Goal: Complete application form

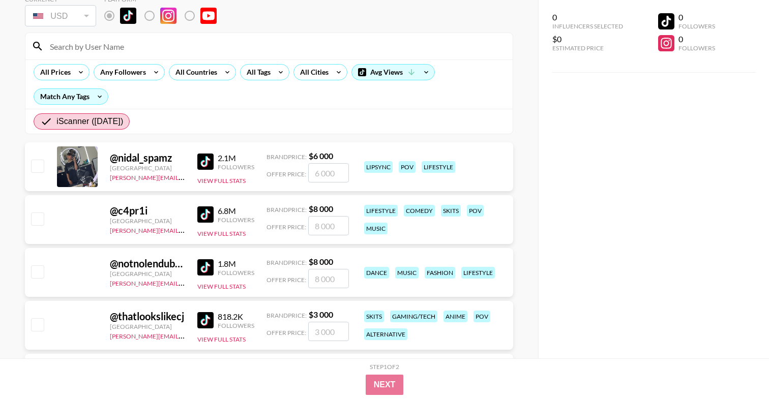
scroll to position [64, 0]
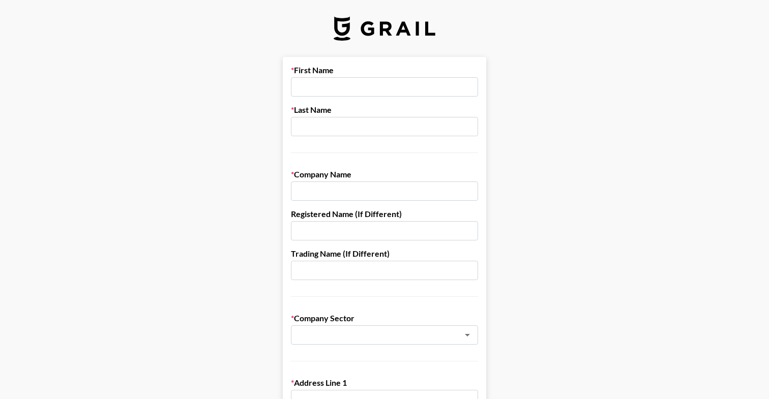
click at [342, 80] on input "text" at bounding box center [384, 86] width 187 height 19
paste input "Aliaksandra"
click at [334, 96] on input "A Aliaksandra" at bounding box center [384, 86] width 187 height 19
click at [334, 95] on input "A Aliaksandra" at bounding box center [384, 86] width 187 height 19
click at [334, 92] on input "A Aliaksandra" at bounding box center [384, 86] width 187 height 19
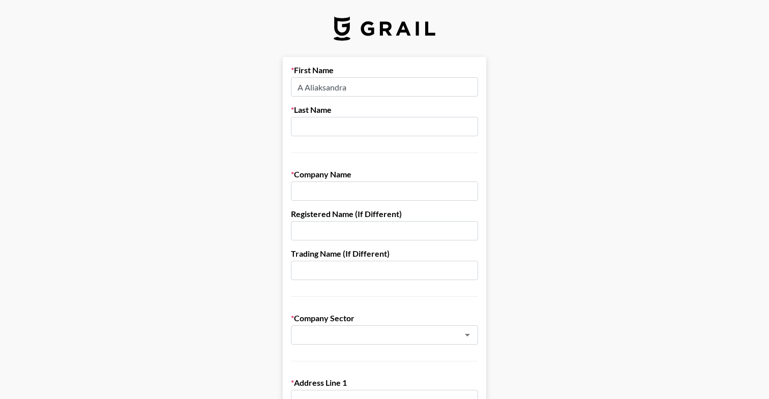
click at [334, 92] on input "A Aliaksandra" at bounding box center [384, 86] width 187 height 19
paste input "text"
type input "Aliaksandra"
click at [343, 124] on input "text" at bounding box center [384, 126] width 187 height 19
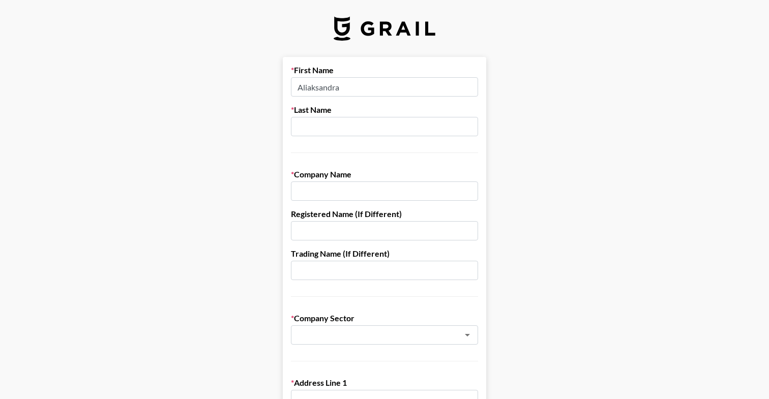
paste input "Asmalouskaya"
type input "Asmalouskaya"
click at [331, 197] on input "text" at bounding box center [384, 191] width 187 height 19
paste input "BP Mobile LLC"
type input "BP Mobile LLC"
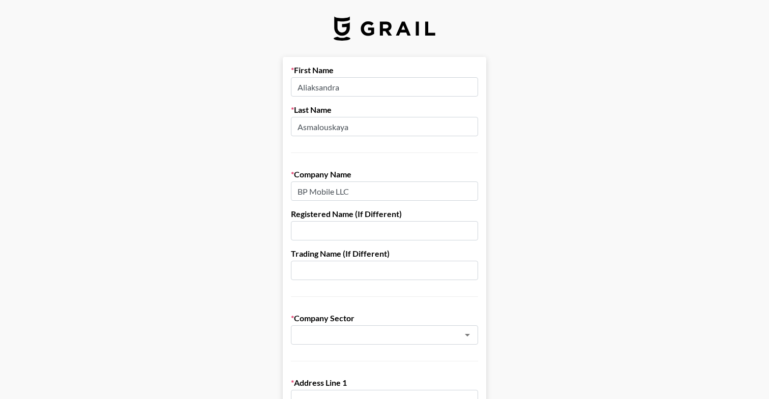
click at [338, 236] on input "text" at bounding box center [384, 230] width 187 height 19
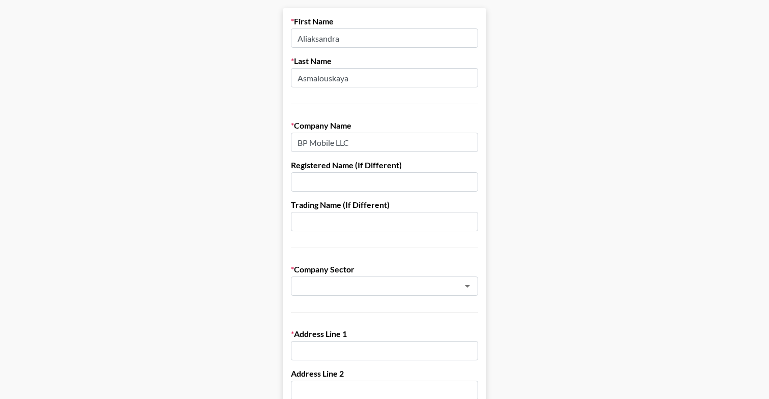
scroll to position [58, 0]
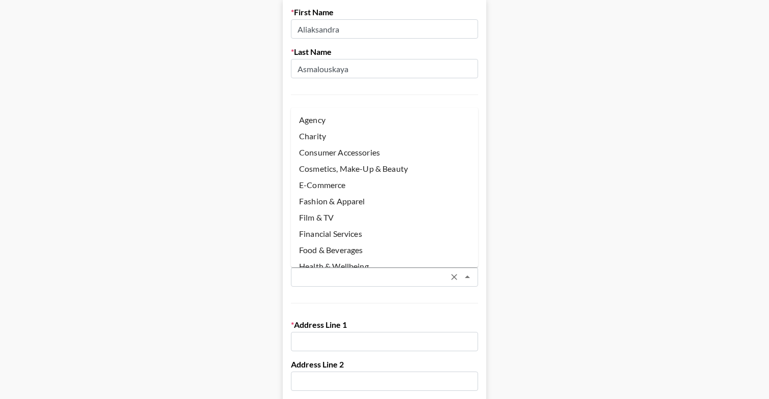
click at [329, 278] on input "text" at bounding box center [371, 278] width 148 height 12
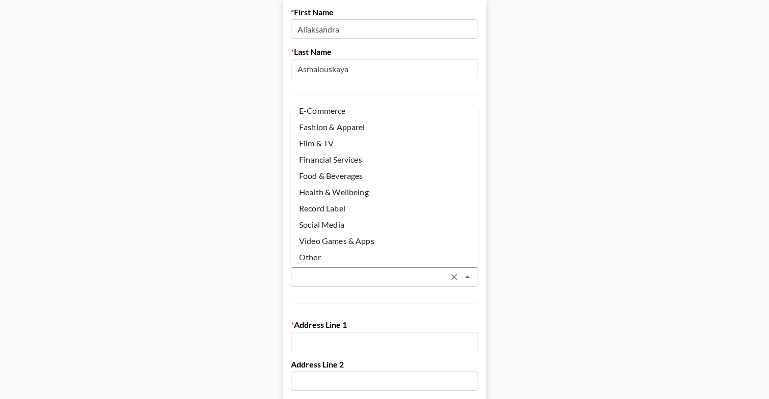
scroll to position [76, 0]
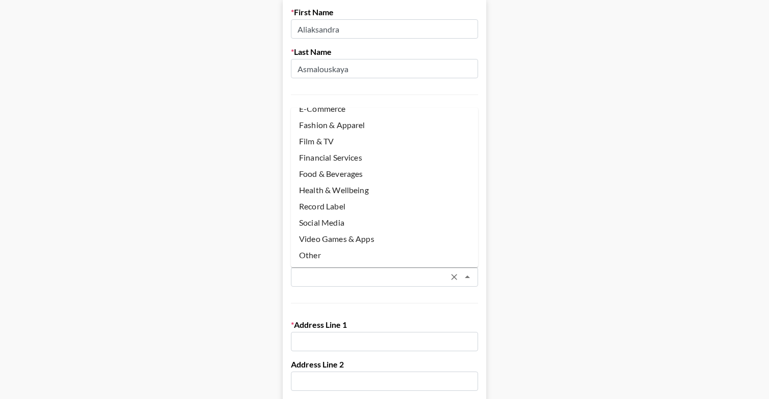
click at [336, 249] on li "Other" at bounding box center [384, 255] width 187 height 16
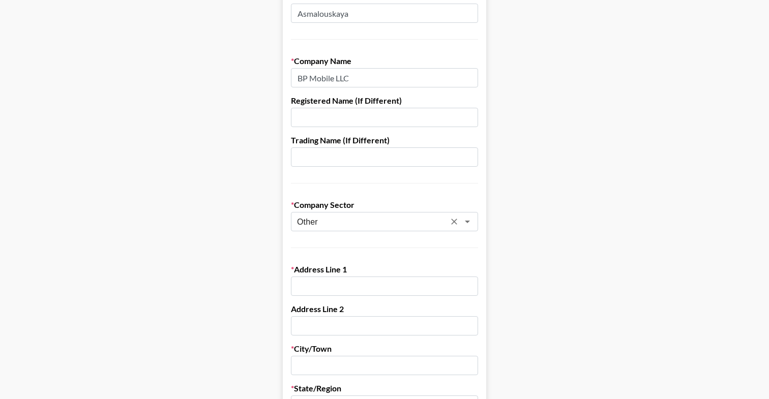
scroll to position [117, 0]
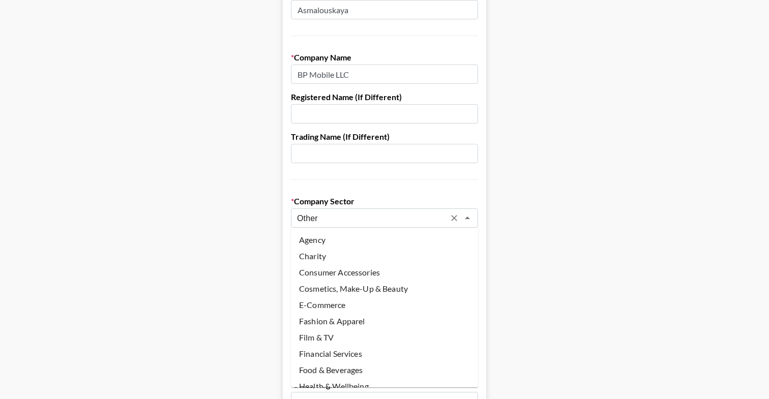
click at [366, 216] on input "Other" at bounding box center [371, 219] width 148 height 12
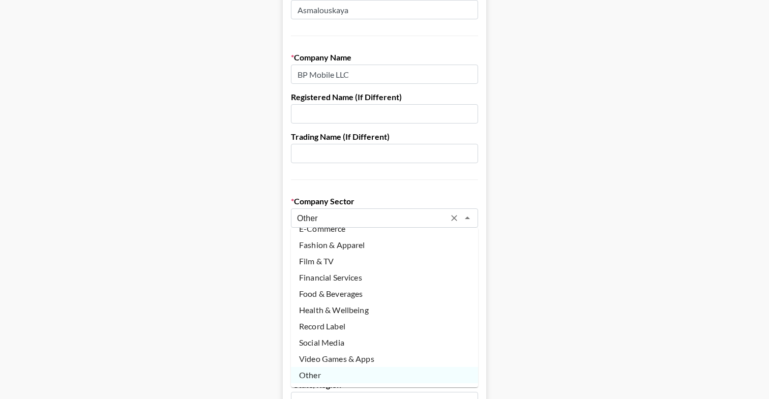
click at [360, 358] on li "Video Games & Apps" at bounding box center [384, 359] width 187 height 16
type input "Video Games & Apps"
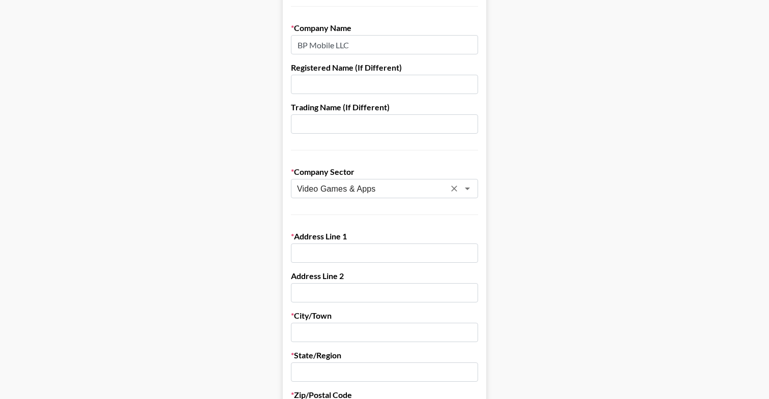
scroll to position [148, 0]
click at [337, 249] on input "text" at bounding box center [384, 251] width 187 height 19
paste input "[STREET_ADDRESS]"
click at [369, 249] on input "[STREET_ADDRESS]" at bounding box center [384, 251] width 187 height 19
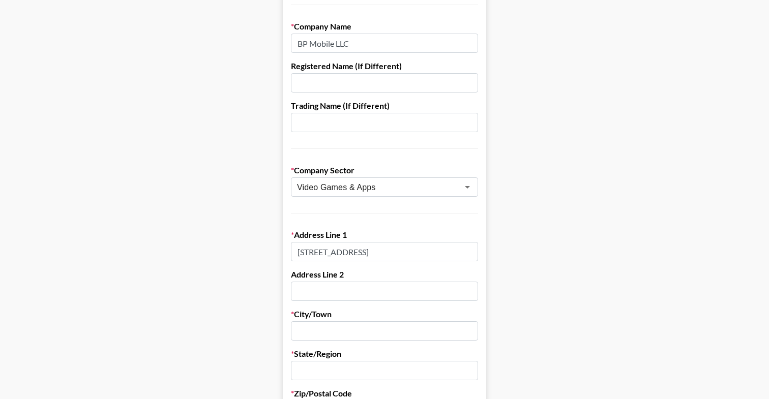
scroll to position [0, 39]
click at [357, 254] on input "[STREET_ADDRESS]" at bounding box center [384, 251] width 187 height 19
click at [322, 292] on input "text" at bounding box center [384, 291] width 187 height 19
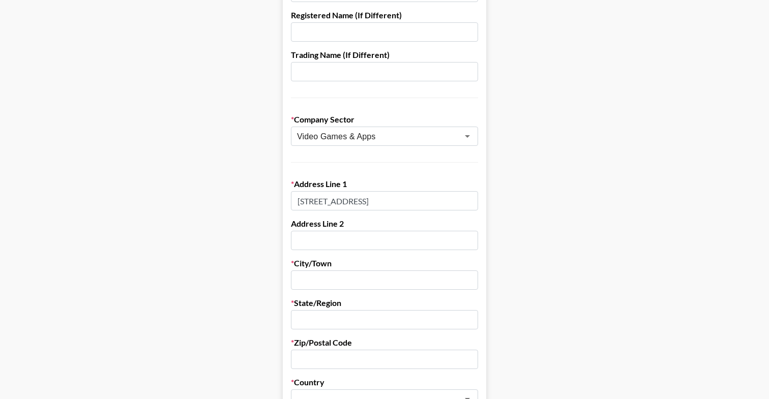
scroll to position [225, 0]
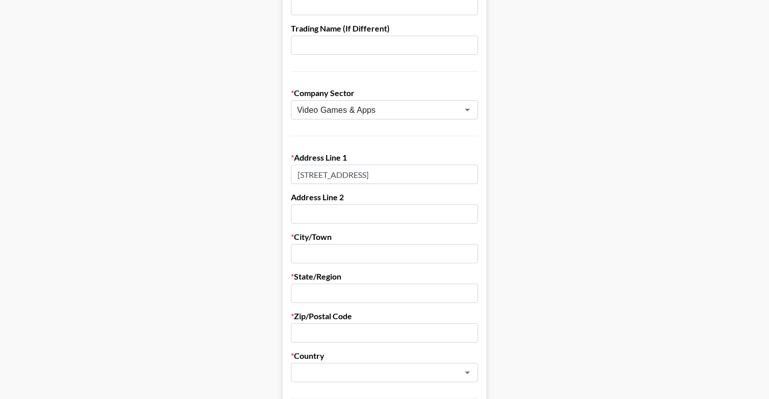
click at [349, 180] on input "[STREET_ADDRESS]" at bounding box center [384, 174] width 187 height 19
drag, startPoint x: 395, startPoint y: 175, endPoint x: 416, endPoint y: 176, distance: 21.4
click at [416, 176] on input "[STREET_ADDRESS]" at bounding box center [384, 174] width 187 height 19
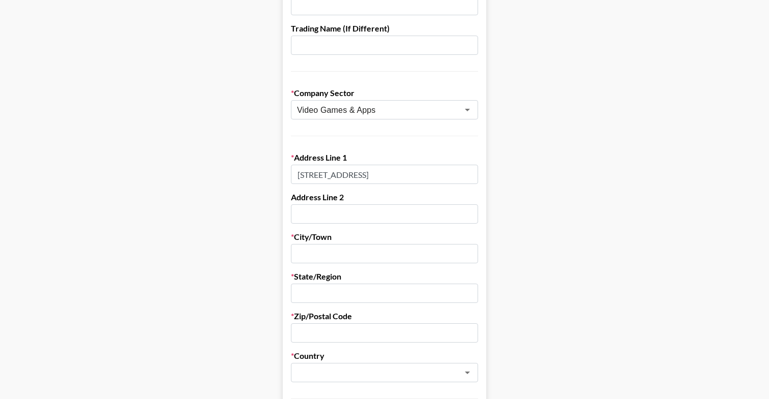
type input "[STREET_ADDRESS]"
click at [312, 256] on input "text" at bounding box center [384, 253] width 187 height 19
paste input "[GEOGRAPHIC_DATA],"
type input "[GEOGRAPHIC_DATA]"
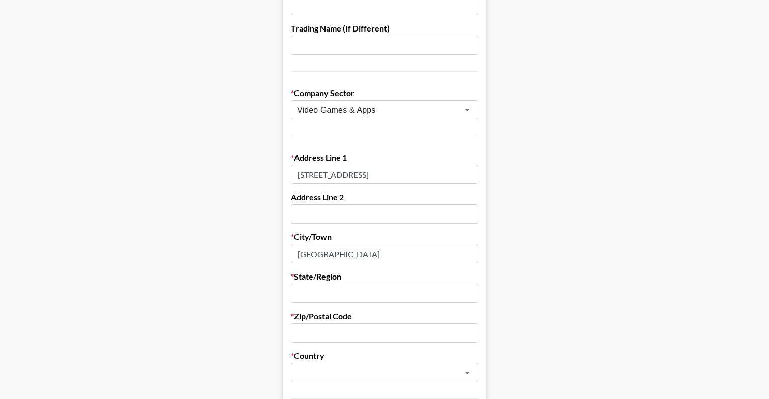
scroll to position [0, 15]
drag, startPoint x: 433, startPoint y: 173, endPoint x: 528, endPoint y: 173, distance: 95.1
click at [528, 173] on main "First Name [PERSON_NAME] Last Name Asmalouskaya Company Name BP Mobile LLC Regi…" at bounding box center [384, 271] width 753 height 878
type input "[STREET_ADDRESS]"
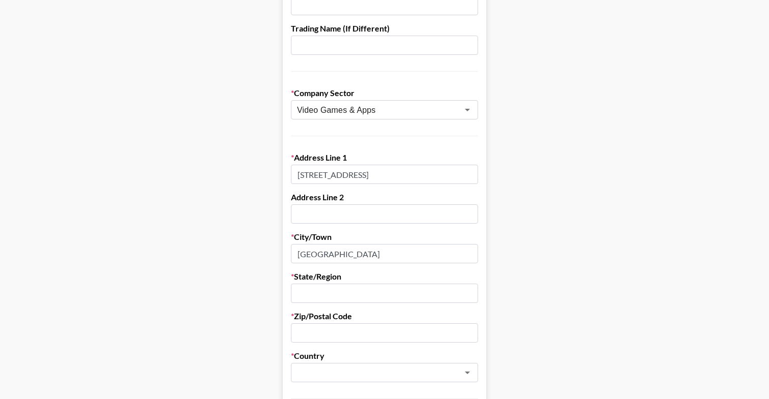
click at [317, 291] on input "text" at bounding box center [384, 293] width 187 height 19
paste input "FL 33130, [GEOGRAPHIC_DATA]"
drag, startPoint x: 309, startPoint y: 292, endPoint x: 330, endPoint y: 294, distance: 20.5
click at [330, 294] on input "FL 33130, [GEOGRAPHIC_DATA]" at bounding box center [384, 293] width 187 height 19
type input "[GEOGRAPHIC_DATA] [GEOGRAPHIC_DATA]"
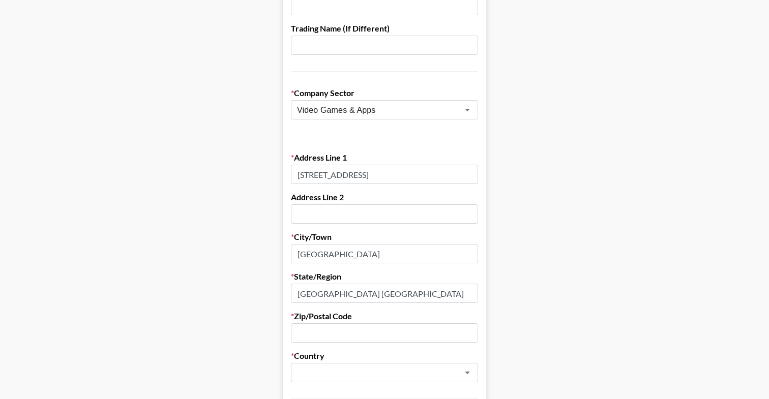
click at [320, 332] on input "text" at bounding box center [384, 332] width 187 height 19
paste input "33130"
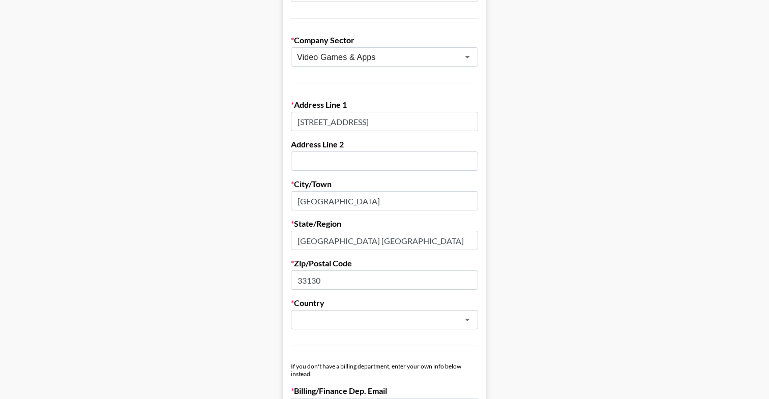
scroll to position [283, 0]
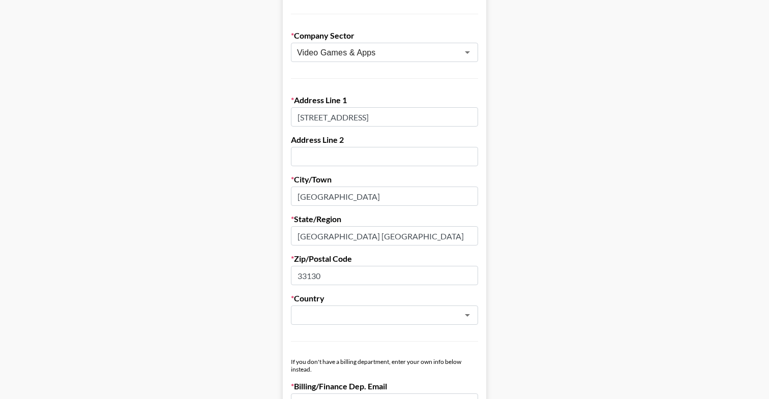
type input "33130"
drag, startPoint x: 309, startPoint y: 234, endPoint x: 347, endPoint y: 239, distance: 39.0
click at [347, 239] on input "[GEOGRAPHIC_DATA] [GEOGRAPHIC_DATA]" at bounding box center [384, 235] width 187 height 19
type input "FL"
click at [330, 317] on input "text" at bounding box center [371, 316] width 148 height 12
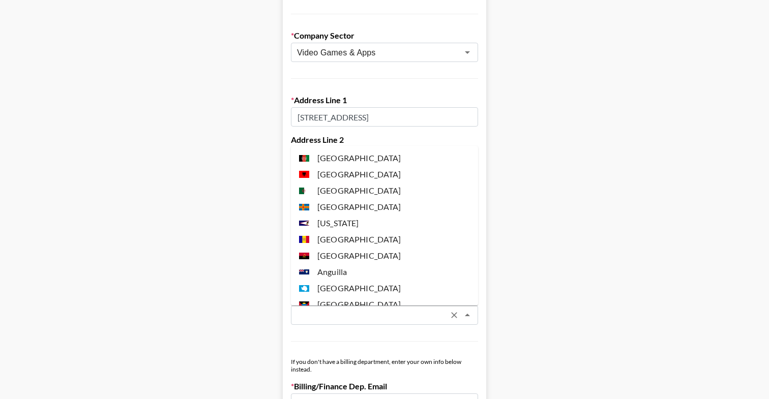
paste input "[GEOGRAPHIC_DATA]"
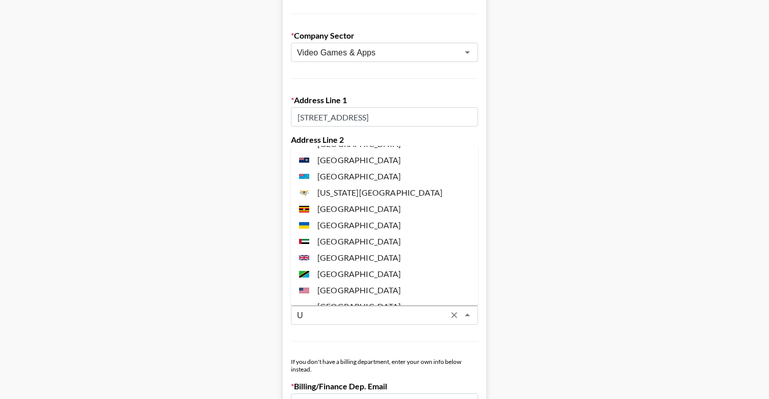
scroll to position [1217, 0]
click at [343, 281] on li "[GEOGRAPHIC_DATA]" at bounding box center [384, 289] width 187 height 16
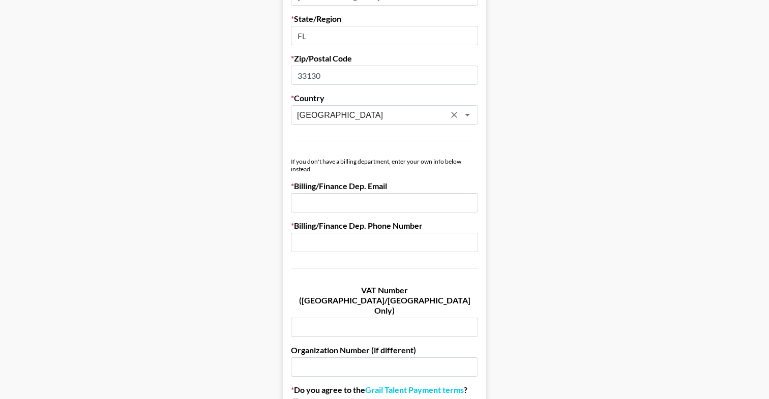
scroll to position [484, 0]
type input "[GEOGRAPHIC_DATA]"
click at [318, 199] on input "email" at bounding box center [384, 201] width 187 height 19
paste input "[EMAIL_ADDRESS][DOMAIN_NAME]"
type input "[EMAIL_ADDRESS][DOMAIN_NAME]"
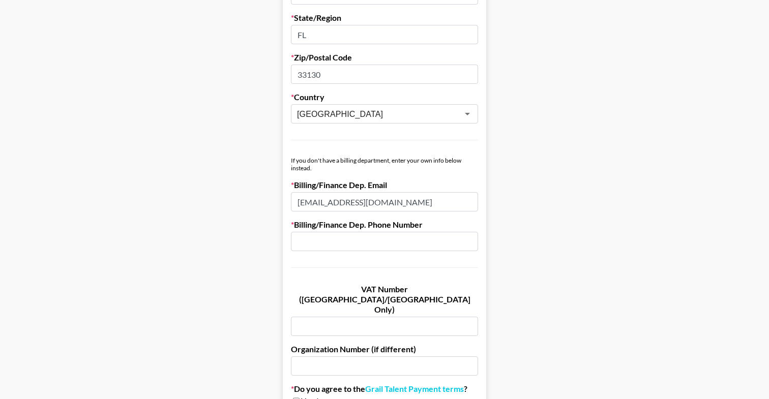
click at [351, 239] on input "text" at bounding box center [384, 241] width 187 height 19
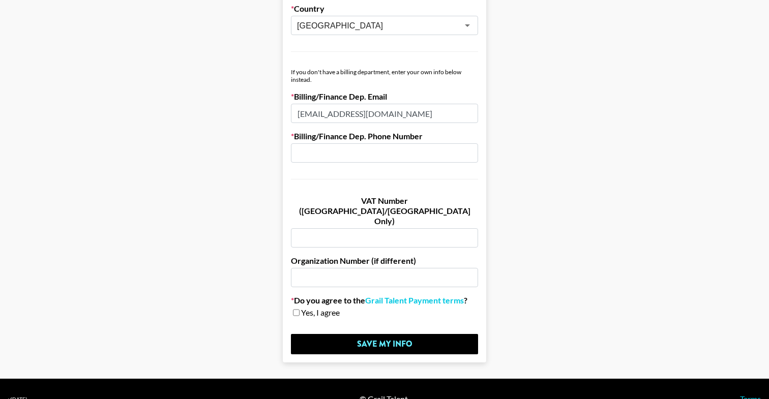
click at [295, 295] on div "Do you agree to the Grail Talent Payment terms ? Yes, I agree" at bounding box center [384, 306] width 187 height 22
click at [295, 309] on input "checkbox" at bounding box center [296, 312] width 7 height 7
checkbox input "true"
click at [330, 155] on input "text" at bounding box center [384, 152] width 187 height 19
type input "X"
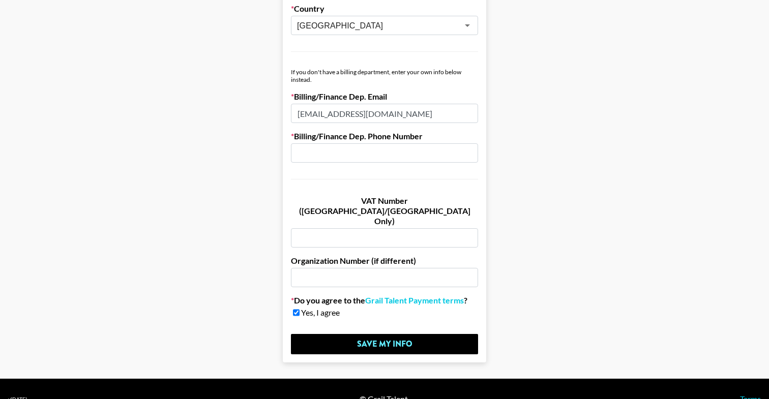
paste input "[PHONE_NUMBER]"
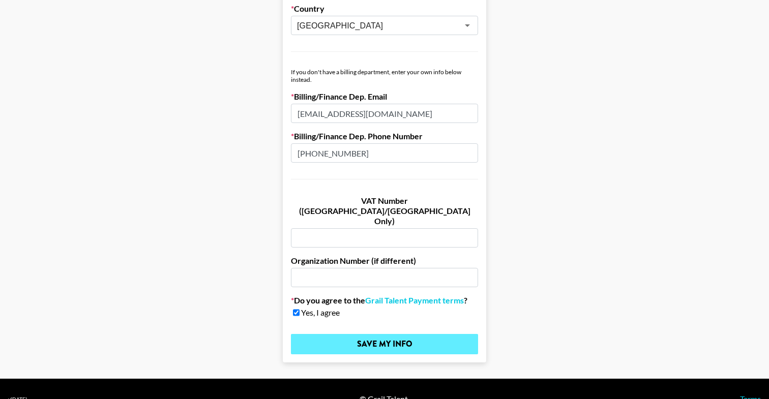
type input "[PHONE_NUMBER]"
click at [376, 334] on input "Save My Info" at bounding box center [384, 344] width 187 height 20
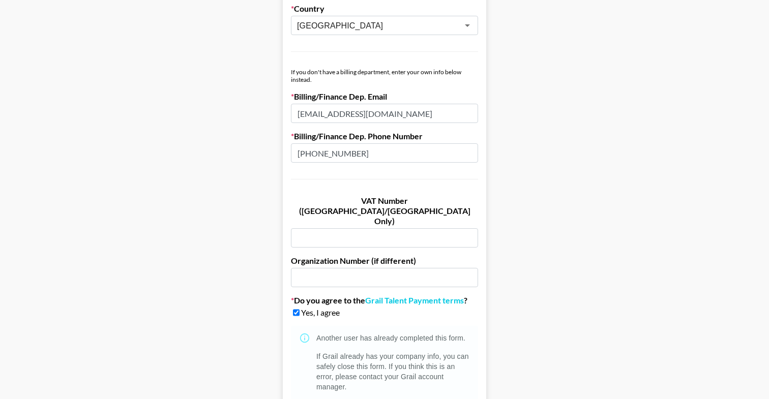
scroll to position [662, 0]
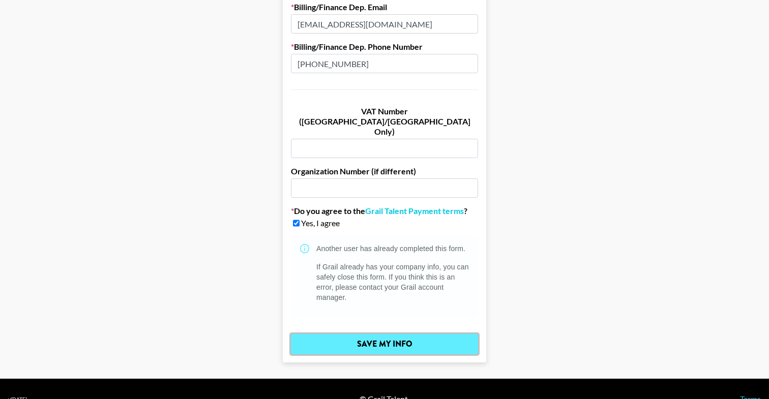
click at [395, 334] on input "Save My Info" at bounding box center [384, 344] width 187 height 20
click at [405, 334] on input "Save My Info" at bounding box center [384, 344] width 187 height 20
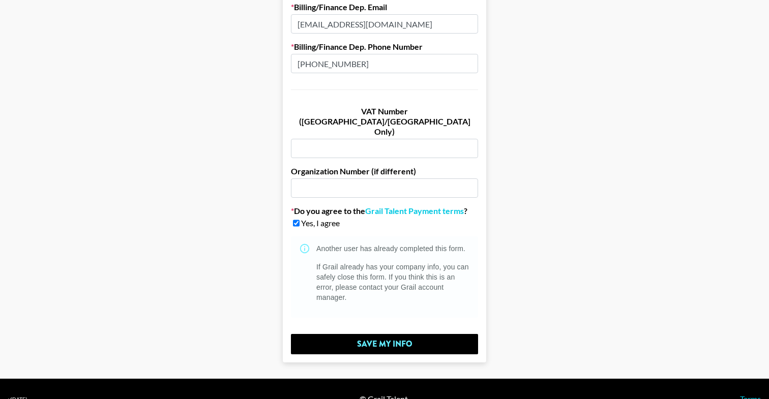
click at [304, 243] on icon at bounding box center [304, 248] width 11 height 11
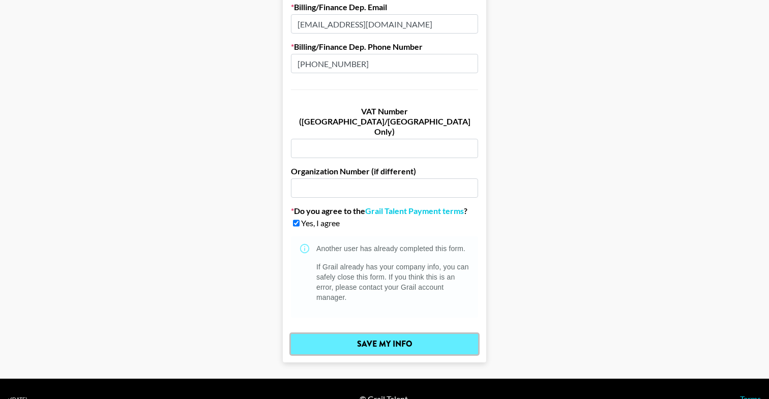
click at [398, 334] on input "Save My Info" at bounding box center [384, 344] width 187 height 20
